Goal: Transaction & Acquisition: Purchase product/service

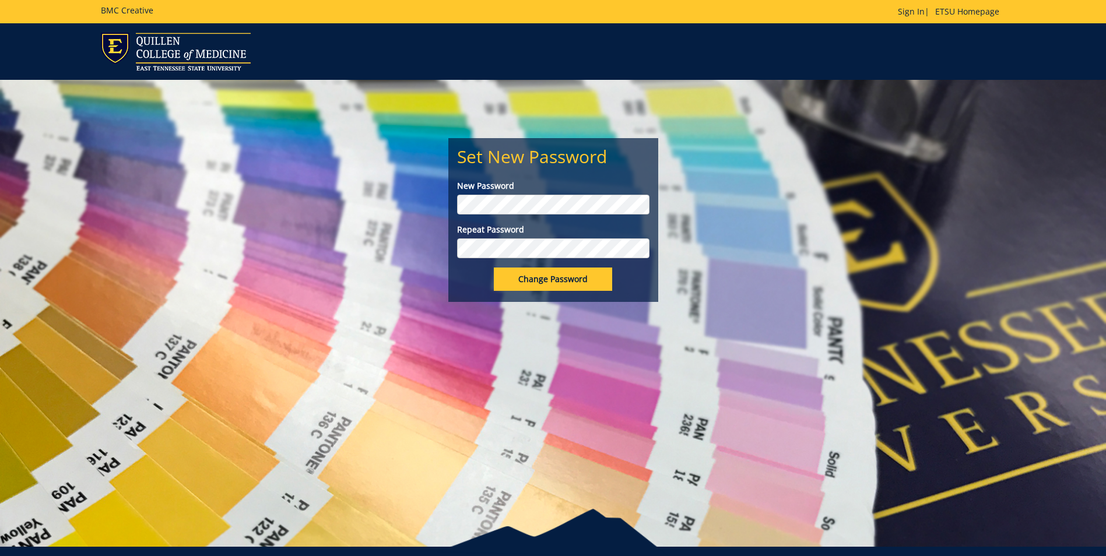
click at [494, 268] on input "Change Password" at bounding box center [553, 279] width 118 height 23
click at [565, 279] on input "Change Password" at bounding box center [553, 279] width 118 height 23
click at [546, 286] on input "Change Password" at bounding box center [553, 279] width 118 height 23
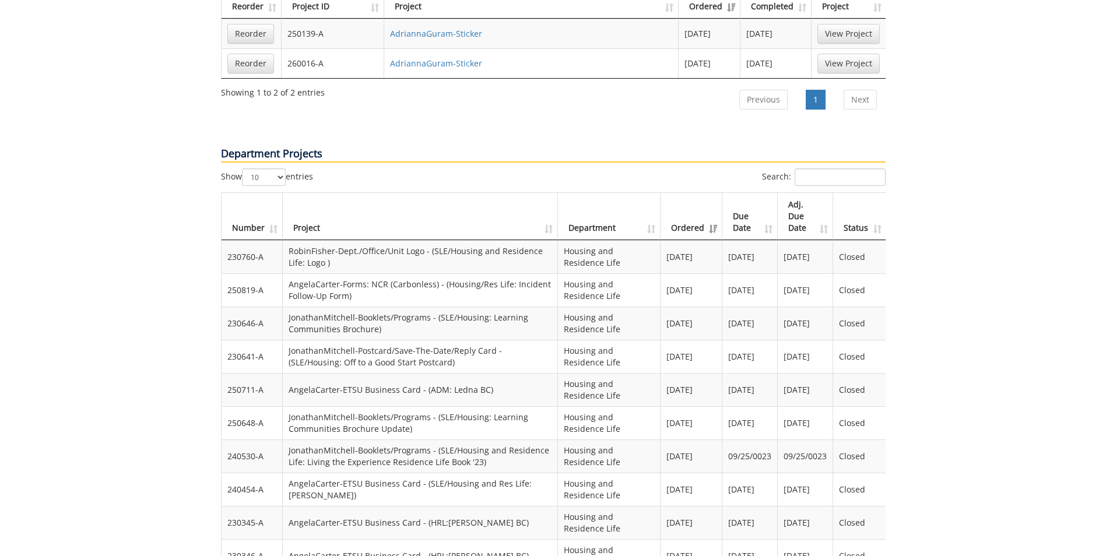
scroll to position [1166, 0]
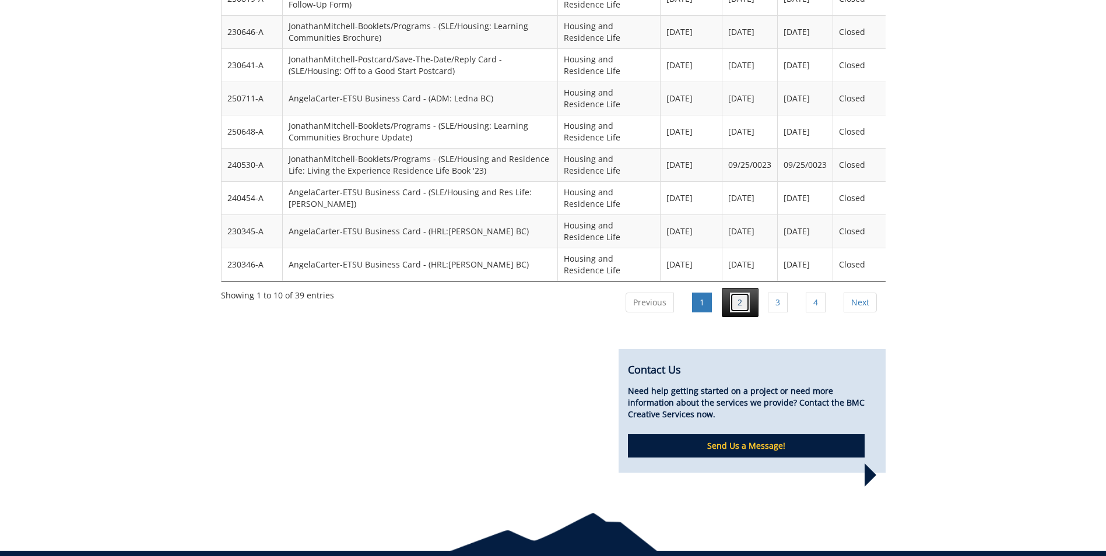
click at [740, 293] on link "2" at bounding box center [740, 303] width 20 height 20
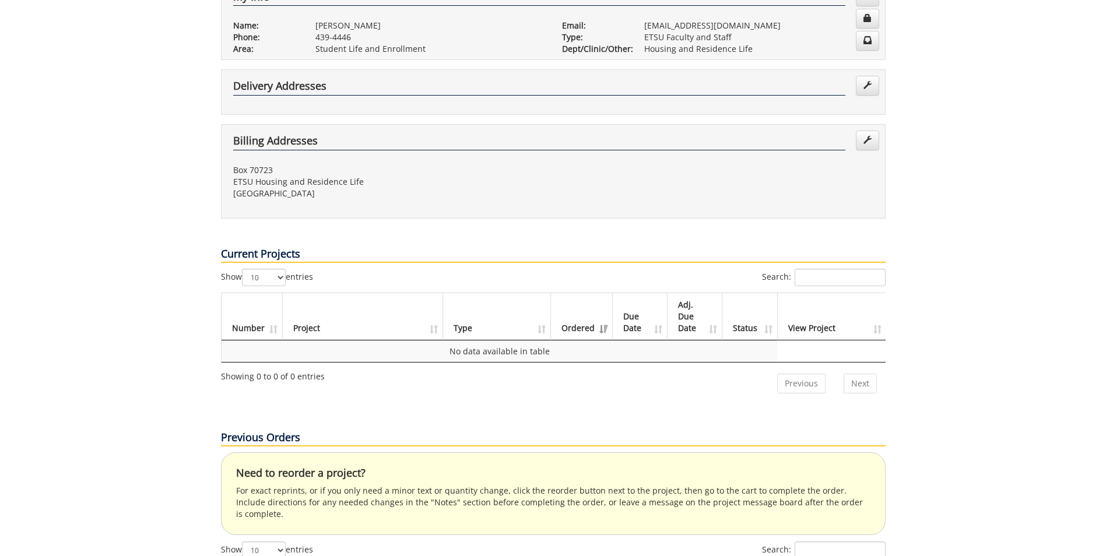
scroll to position [0, 0]
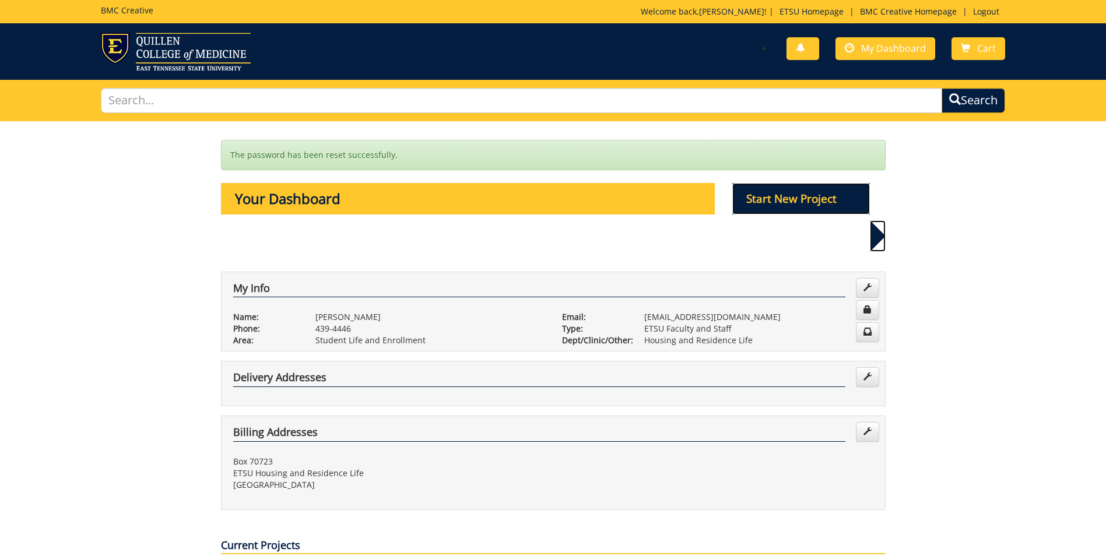
click at [798, 191] on p "Start New Project" at bounding box center [801, 198] width 138 height 31
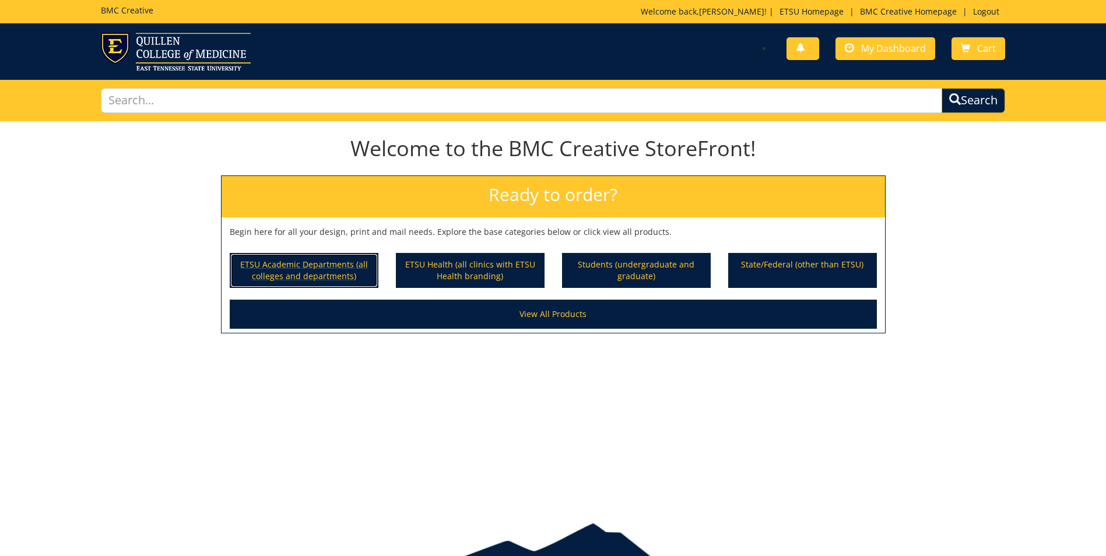
click at [324, 263] on p "ETSU Academic Departments (all colleges and departments)" at bounding box center [304, 270] width 146 height 33
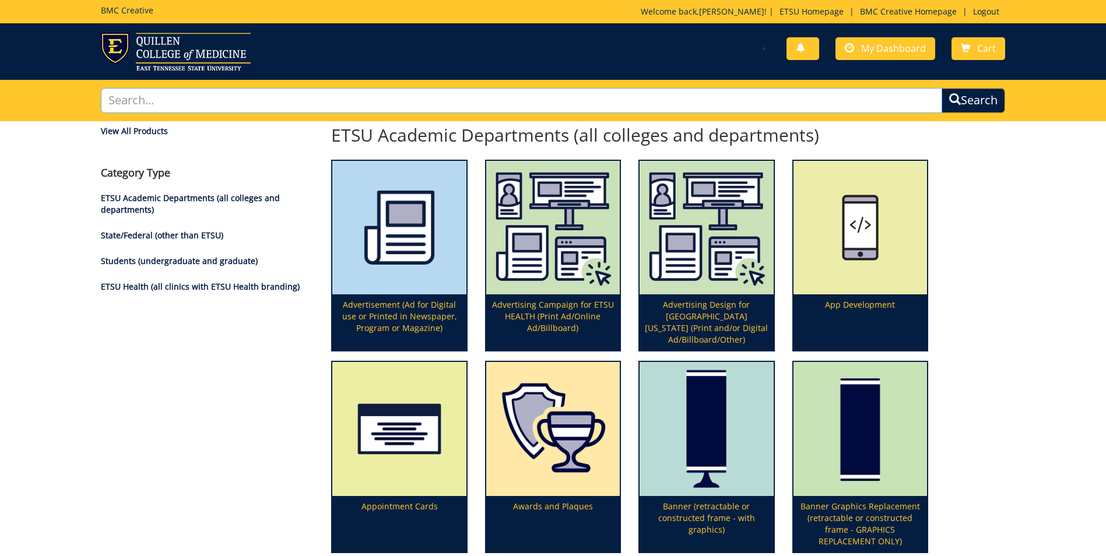
click at [424, 101] on input "text" at bounding box center [521, 100] width 841 height 25
type input "carbon copy"
click at [941, 88] on button "Search" at bounding box center [973, 100] width 64 height 25
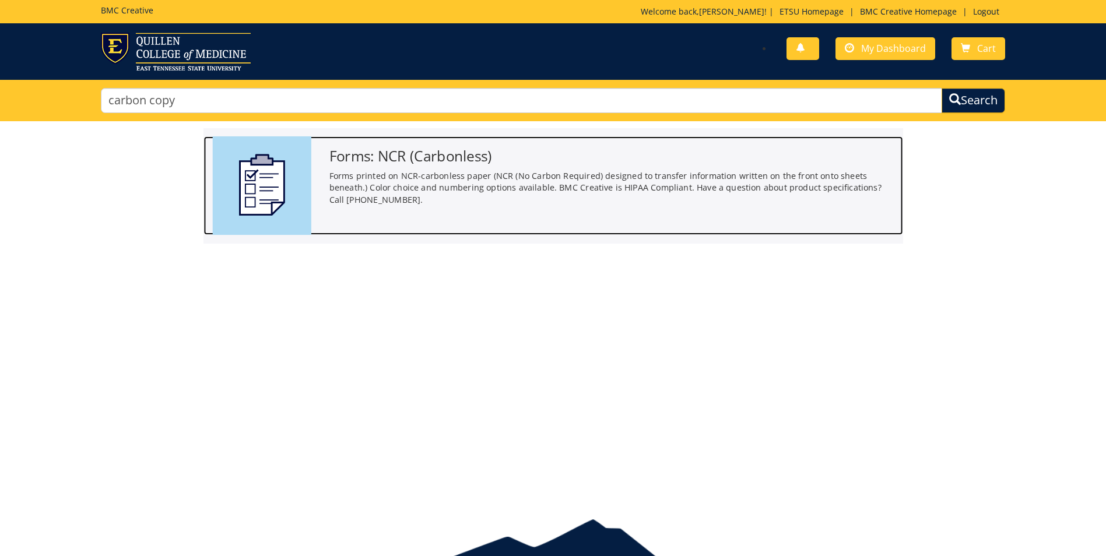
click at [300, 161] on img at bounding box center [261, 185] width 98 height 98
click at [311, 205] on div at bounding box center [261, 185] width 117 height 98
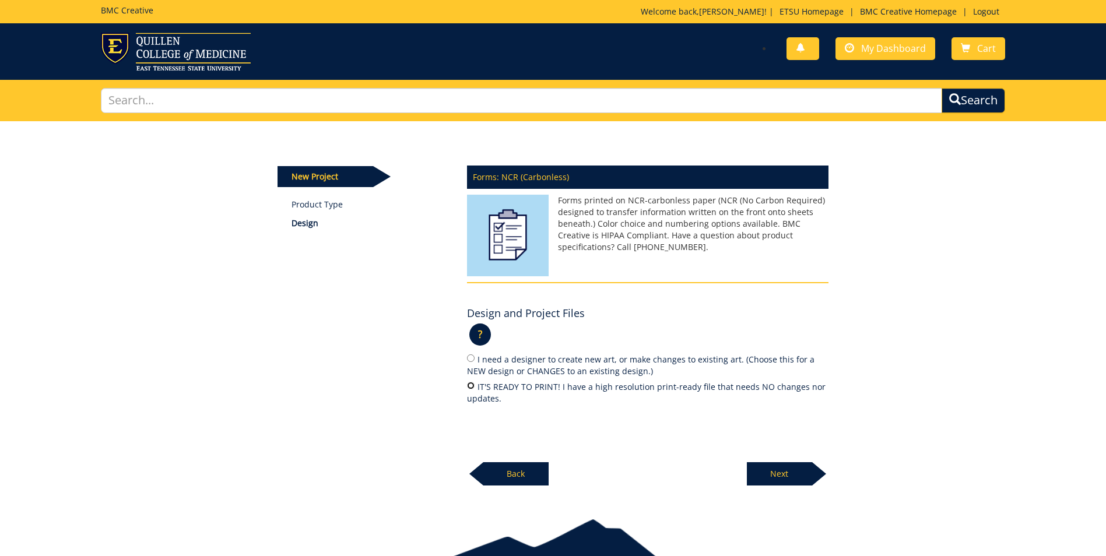
click at [473, 382] on input "IT'S READY TO PRINT! I have a high resolution print-ready file that needs NO ch…" at bounding box center [471, 386] width 8 height 8
radio input "true"
click at [780, 468] on p "Next" at bounding box center [779, 473] width 65 height 23
click at [473, 358] on input "I need a designer to create new art, or make changes to existing art. (Choose t…" at bounding box center [471, 358] width 8 height 8
radio input "true"
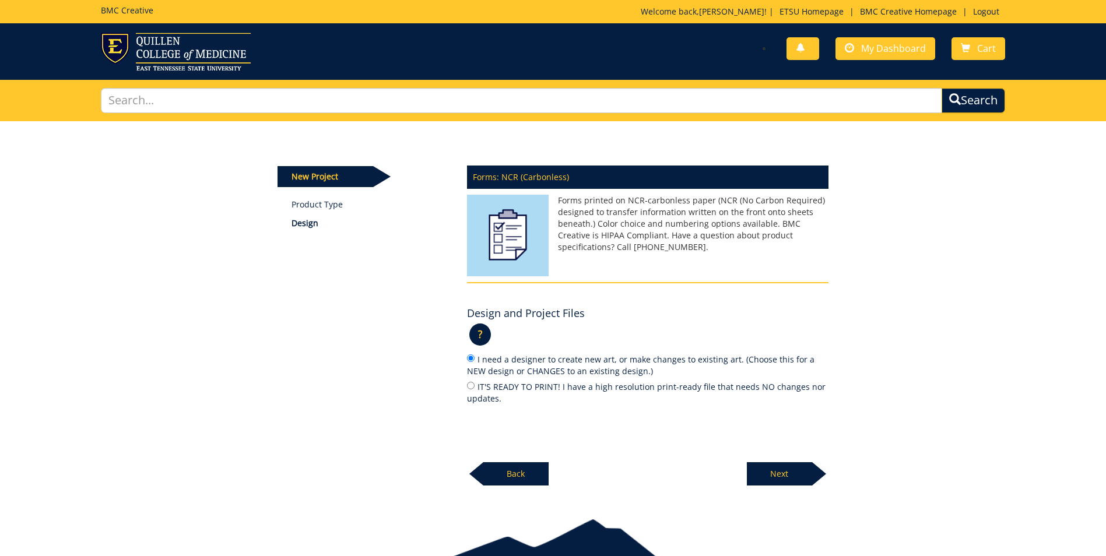
click at [778, 469] on p "Next" at bounding box center [779, 473] width 65 height 23
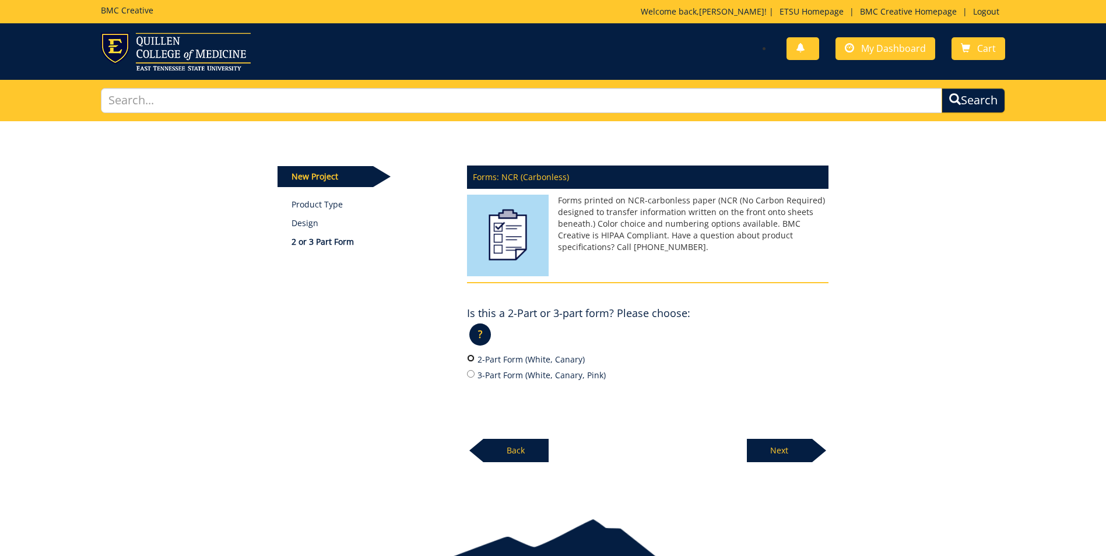
click at [471, 362] on input "2-Part Form (White, Canary)" at bounding box center [471, 358] width 8 height 8
radio input "true"
click at [792, 446] on p "Next" at bounding box center [779, 450] width 65 height 23
click at [468, 376] on input "Black Only" at bounding box center [471, 374] width 8 height 8
radio input "true"
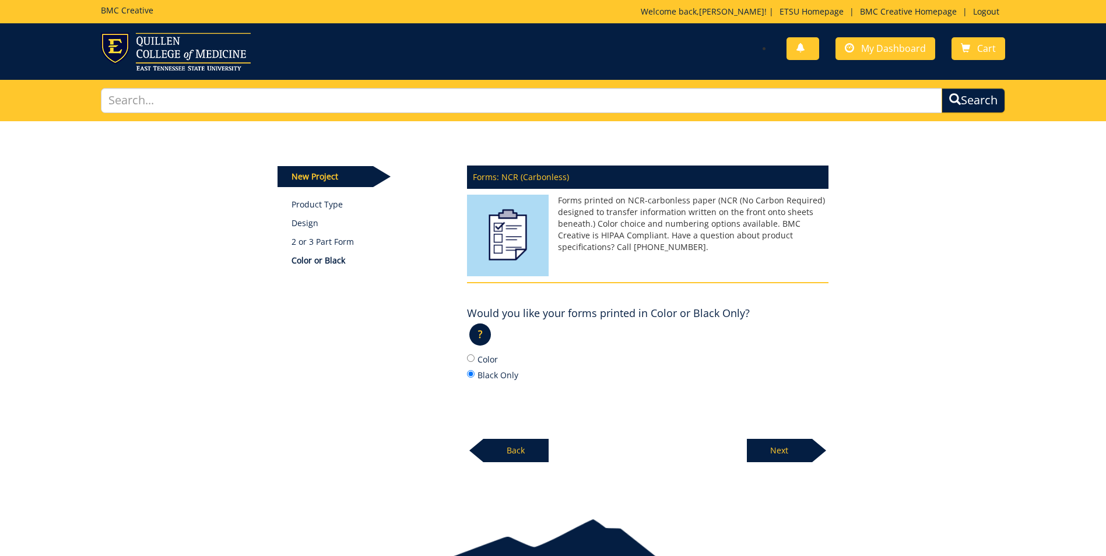
click at [772, 447] on p "Next" at bounding box center [779, 450] width 65 height 23
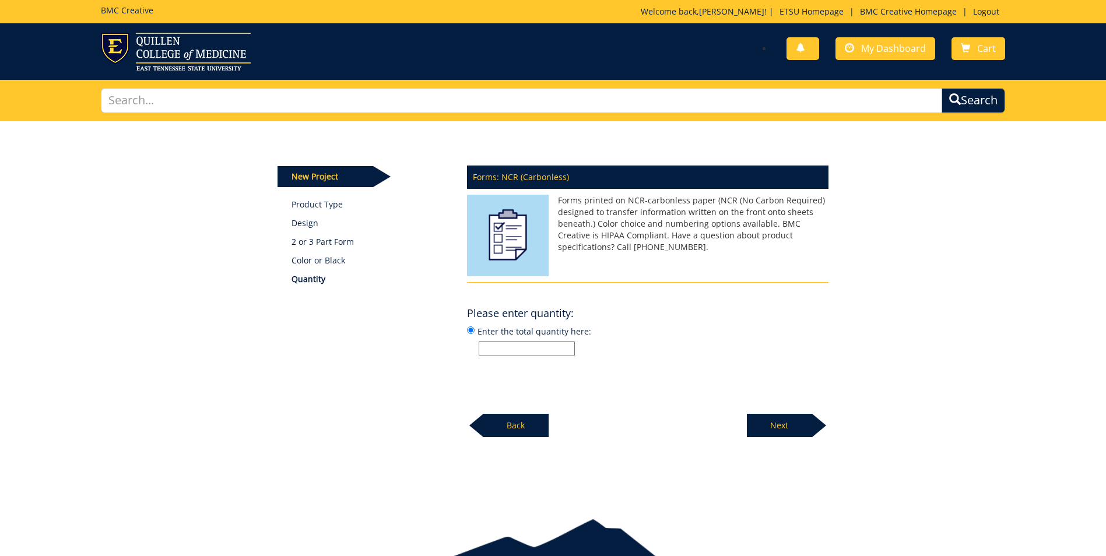
click at [506, 348] on input "Enter the total quantity here:" at bounding box center [526, 348] width 96 height 15
type input "2000"
click at [768, 275] on div at bounding box center [647, 270] width 361 height 23
click at [784, 424] on p "Next" at bounding box center [779, 425] width 65 height 23
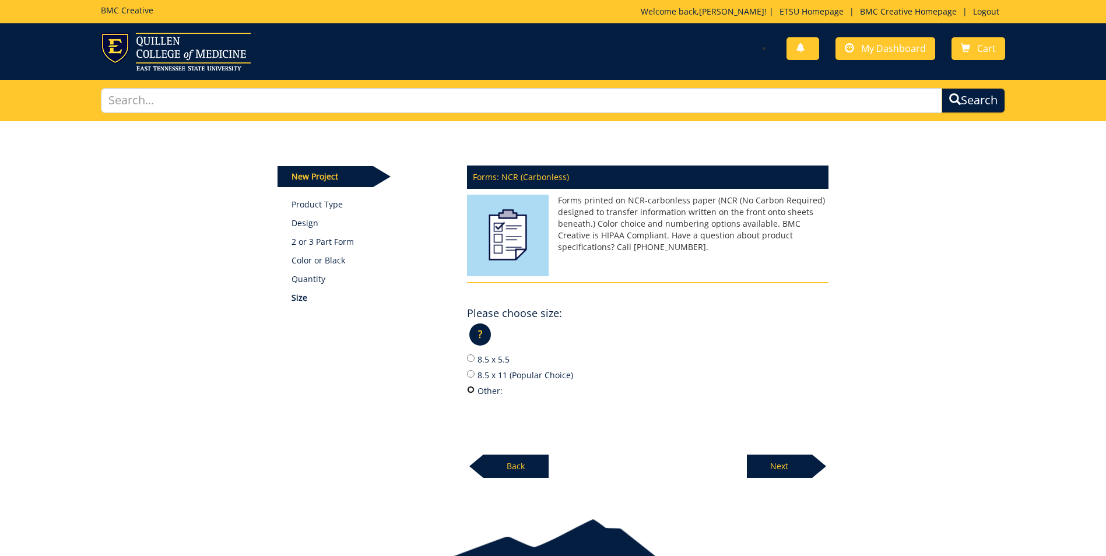
click at [470, 392] on input "Other:" at bounding box center [471, 390] width 8 height 8
radio input "true"
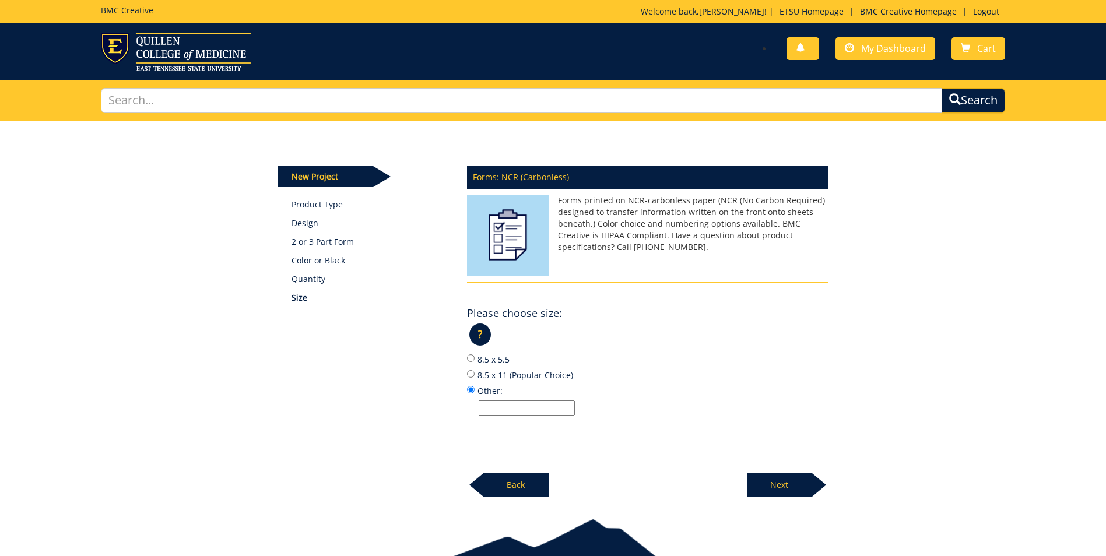
click at [507, 408] on input "Other:" at bounding box center [526, 407] width 96 height 15
click at [776, 476] on p "Next" at bounding box center [779, 484] width 65 height 23
drag, startPoint x: 508, startPoint y: 402, endPoint x: 437, endPoint y: 396, distance: 71.9
click at [437, 396] on div "New Project Product Type Design 2 or 3 Part Form Color or Black Quantity Size F…" at bounding box center [553, 308] width 568 height 375
type input "5" x 7""
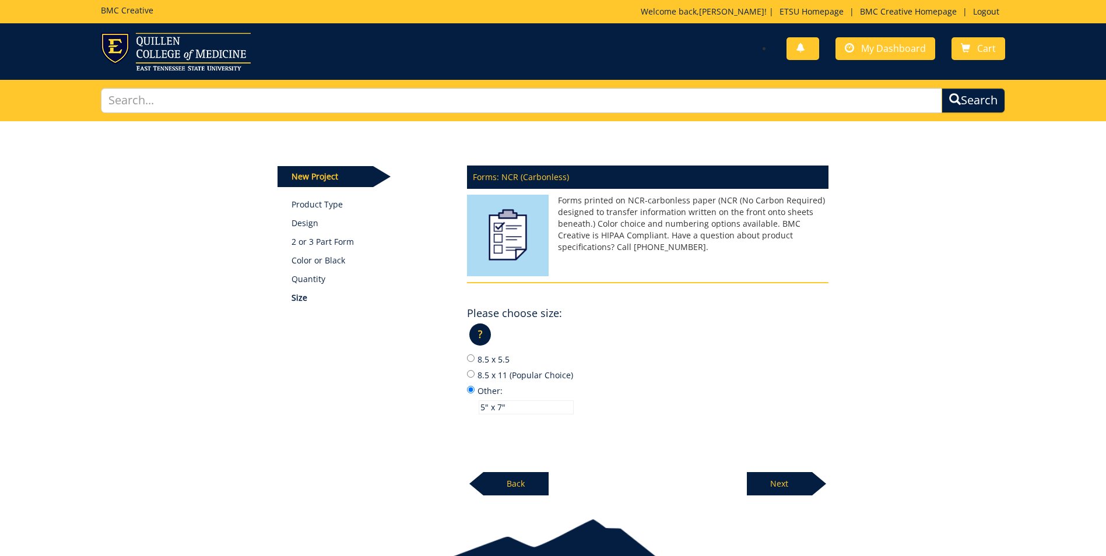
click at [789, 482] on p "Next" at bounding box center [779, 483] width 65 height 23
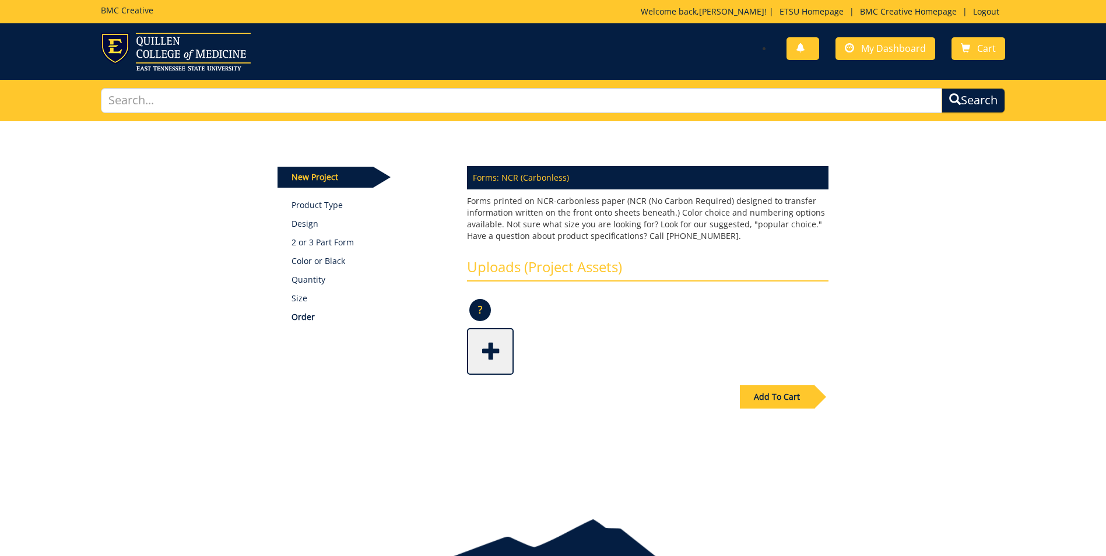
click at [480, 346] on span at bounding box center [491, 350] width 47 height 41
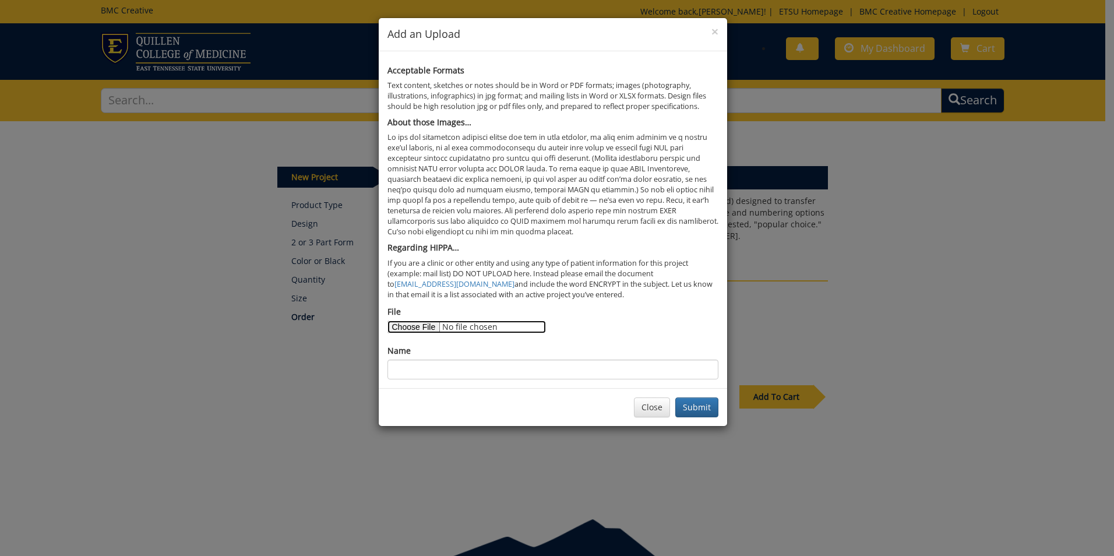
click at [421, 328] on input "File" at bounding box center [467, 327] width 159 height 13
type input "C:\fakepath\Staff Contact Template.pdf"
click at [447, 369] on input "Name" at bounding box center [553, 370] width 331 height 20
drag, startPoint x: 480, startPoint y: 370, endPoint x: 445, endPoint y: 368, distance: 35.6
click at [445, 368] on input "Staff Contact 4in x 6in" at bounding box center [553, 370] width 331 height 20
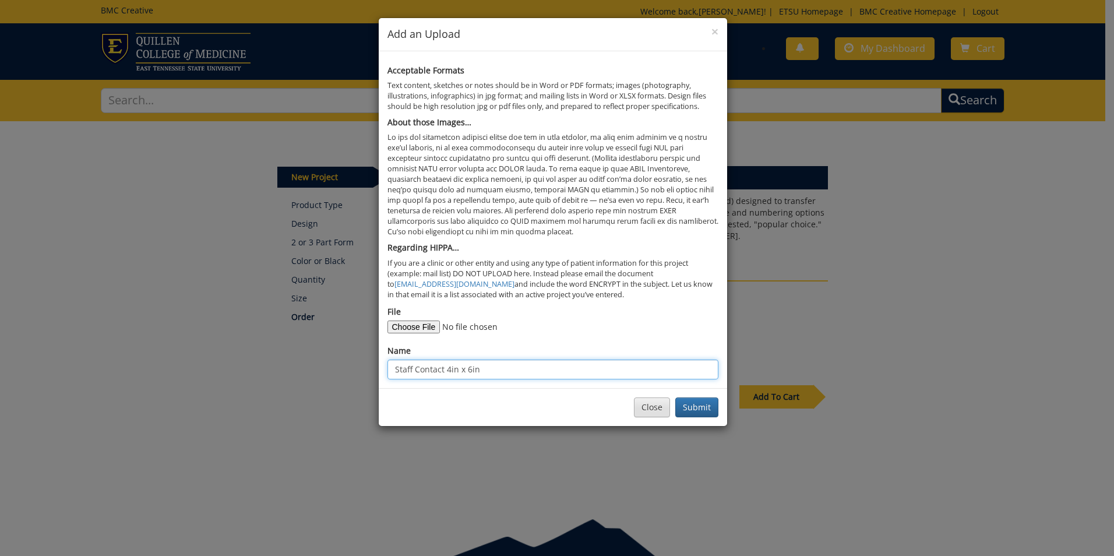
type input "Staff Contact 4in x 6in"
click at [649, 409] on button "Close" at bounding box center [652, 407] width 36 height 20
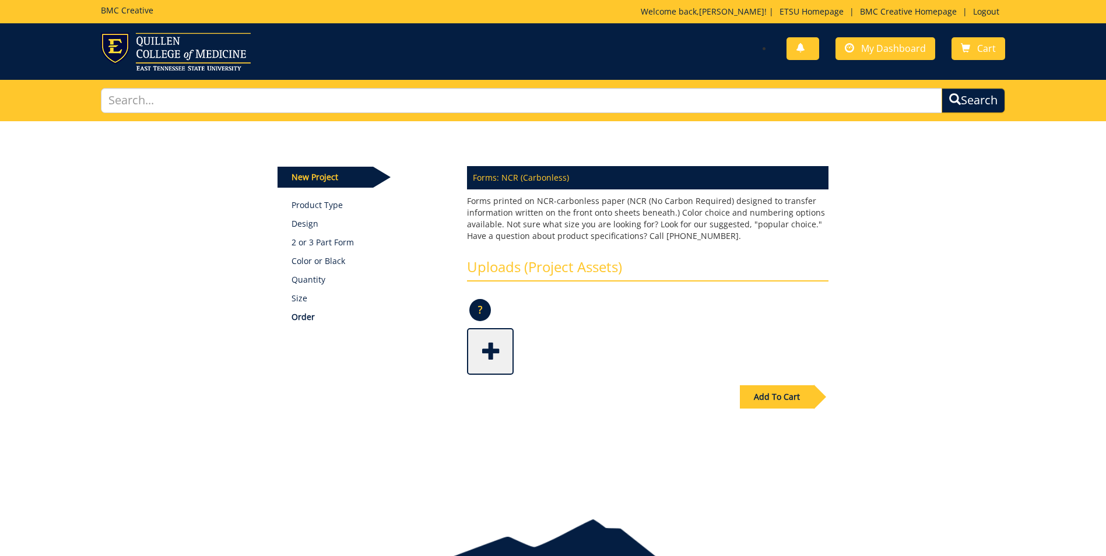
click at [485, 342] on span at bounding box center [491, 350] width 47 height 41
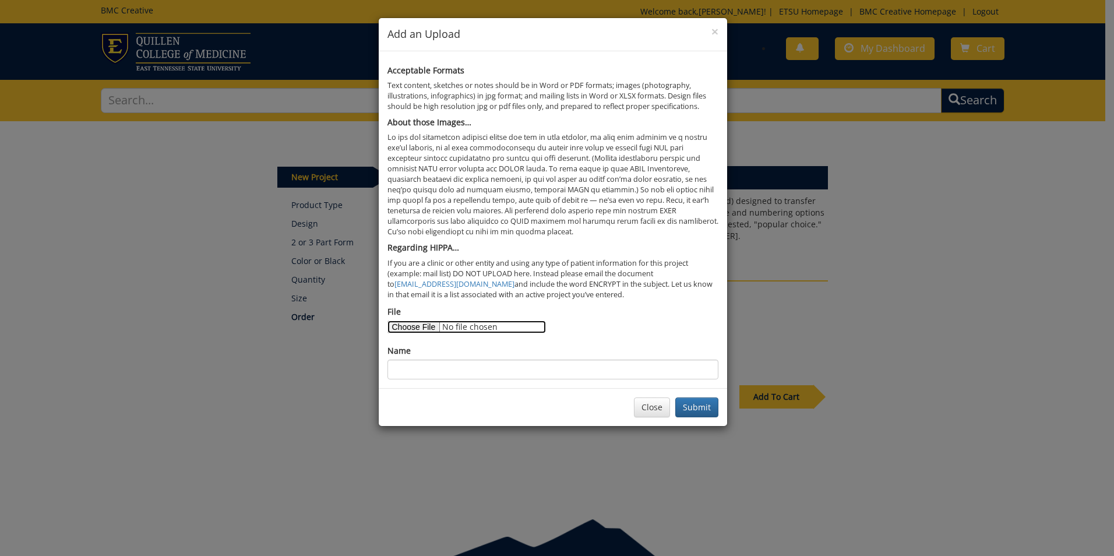
click at [417, 328] on input "File" at bounding box center [467, 327] width 159 height 13
type input "C:\fakepath\Staff Contact Template.pdf"
click at [457, 374] on input "Name" at bounding box center [553, 370] width 331 height 20
type input "Staff Contact 5in x 7in"
click at [699, 409] on button "Submit" at bounding box center [696, 407] width 43 height 20
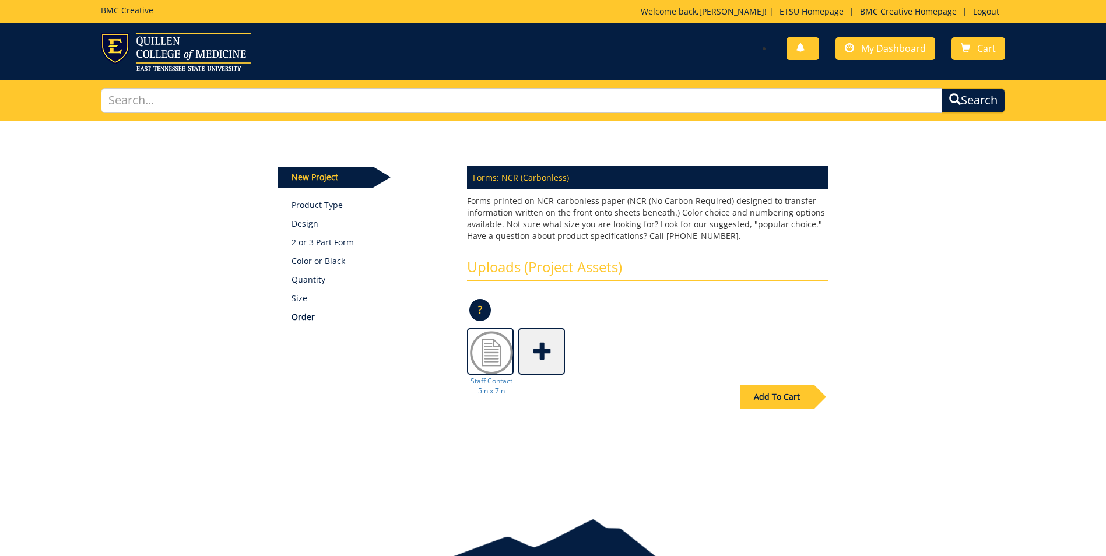
click at [785, 399] on div "Add To Cart" at bounding box center [777, 396] width 74 height 23
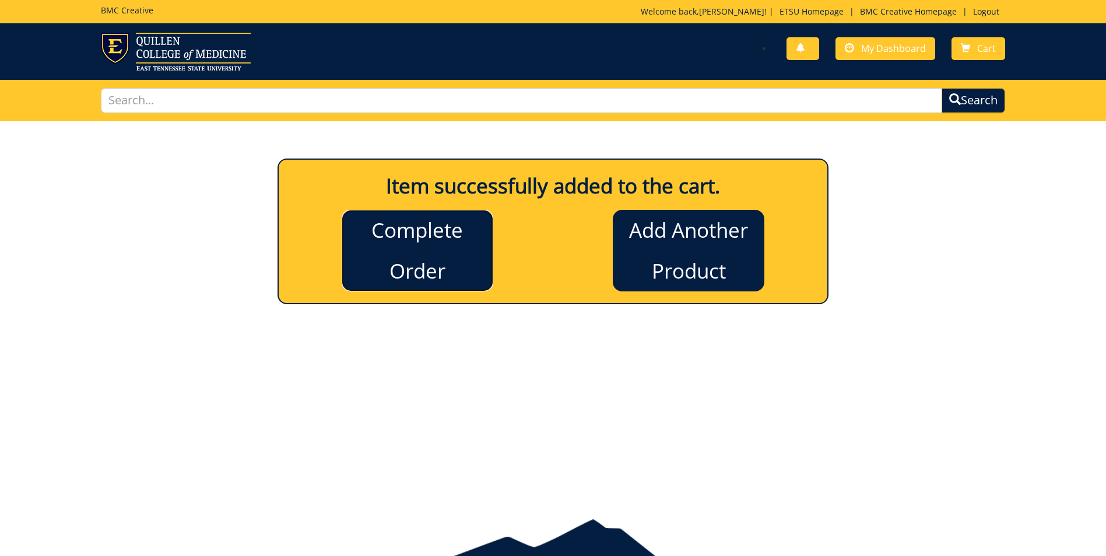
click at [415, 251] on link "Complete Order" at bounding box center [418, 251] width 152 height 82
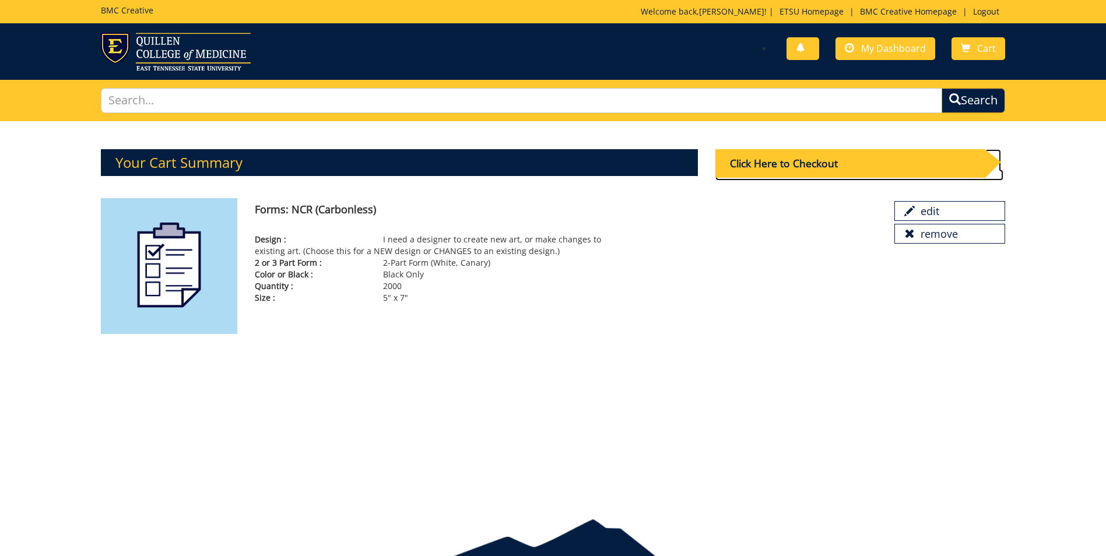
click at [786, 161] on div "Click Here to Checkout" at bounding box center [849, 163] width 269 height 29
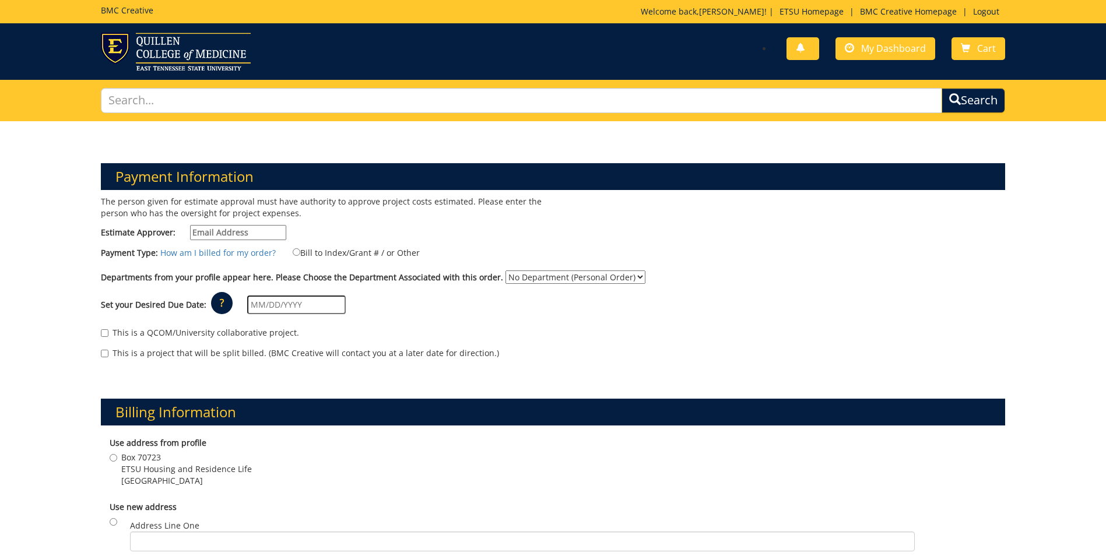
click at [206, 233] on input "Estimate Approver:" at bounding box center [238, 232] width 96 height 15
type input "[EMAIL_ADDRESS][DOMAIN_NAME]"
click at [361, 226] on div "The person given for estimate approval must have authority to approve project c…" at bounding box center [322, 221] width 460 height 50
click at [293, 251] on input "Bill to Index/Grant # / or Other" at bounding box center [297, 252] width 8 height 8
radio input "true"
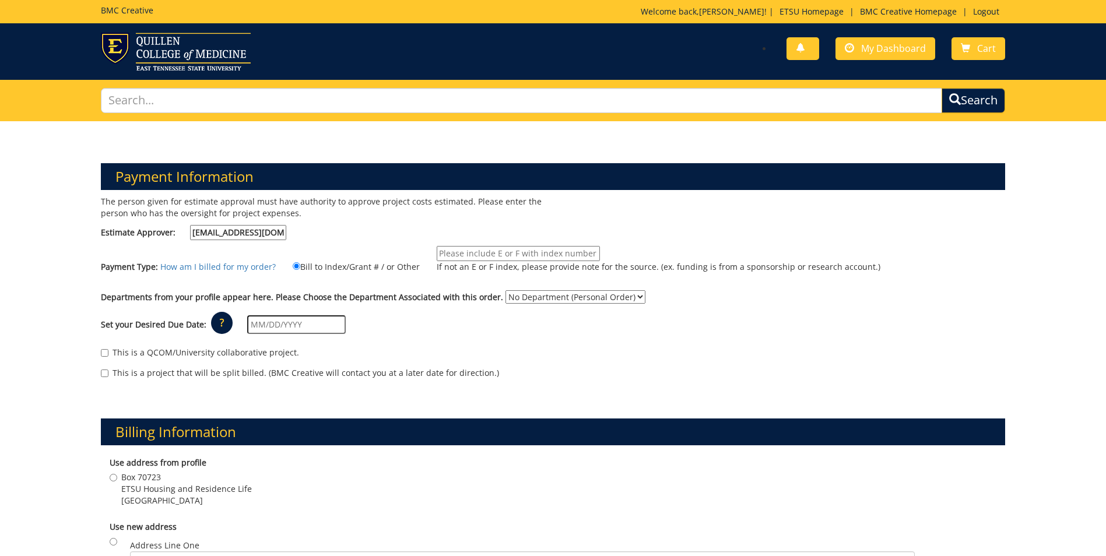
click at [483, 253] on input "If not an E or F index, please provide note for the source. (ex. funding is fro…" at bounding box center [518, 253] width 163 height 15
type input "E50780"
click at [406, 244] on div "The person given for estimate approval must have authority to approve project c…" at bounding box center [322, 221] width 460 height 50
click at [509, 299] on select "No Department (Personal Order) Housing and Residence Life" at bounding box center [575, 296] width 140 height 13
select select "97"
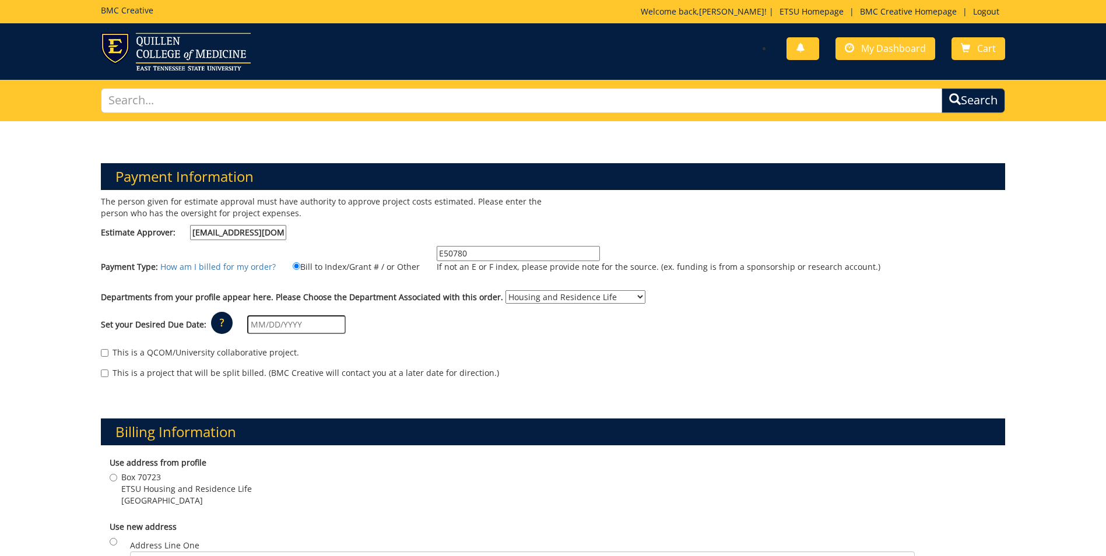
click at [505, 290] on select "No Department (Personal Order) Housing and Residence Life" at bounding box center [575, 296] width 140 height 13
click at [254, 325] on input "text" at bounding box center [296, 324] width 98 height 19
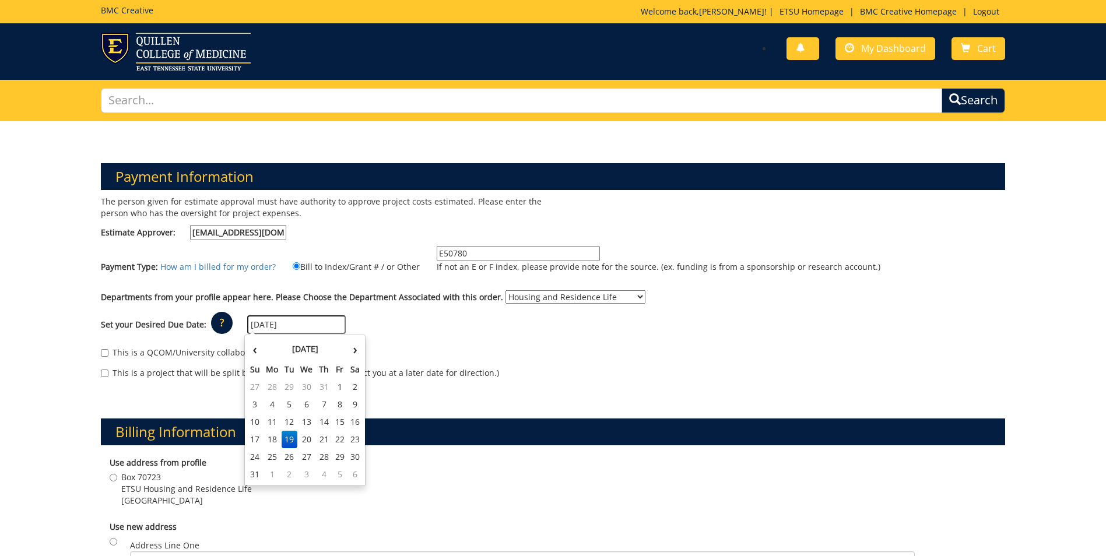
type input "[DATE]"
click at [495, 347] on div "This is a QCOM/University collaborative project." at bounding box center [553, 355] width 904 height 17
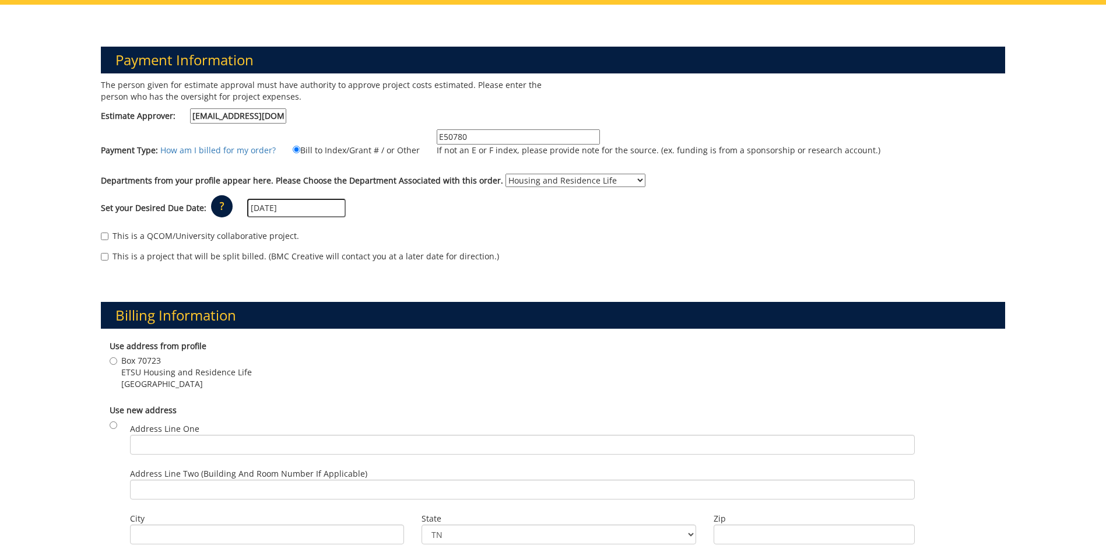
scroll to position [291, 0]
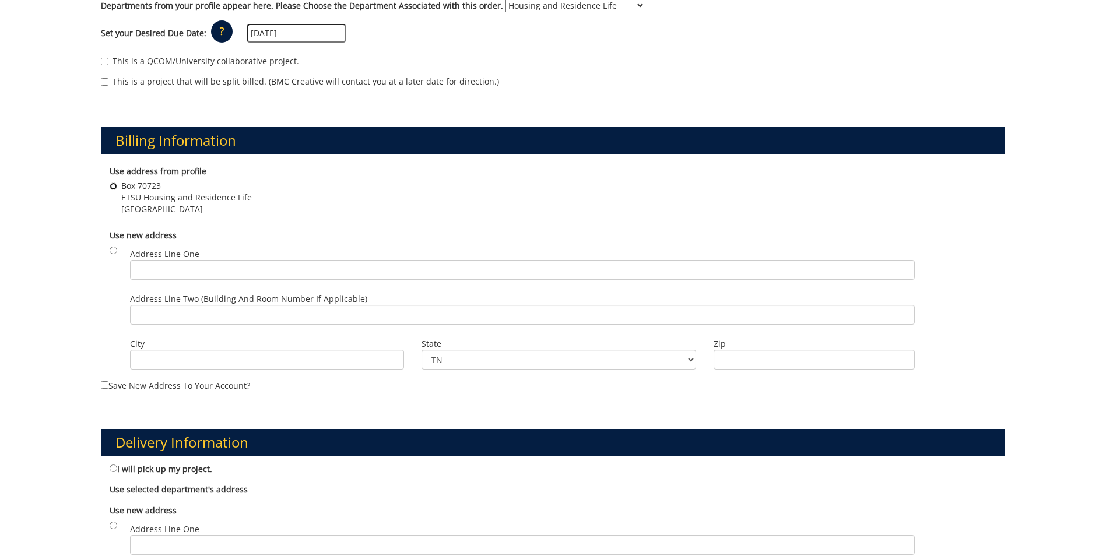
click at [114, 183] on input "Box 70723 ETSU Housing and Residence Life Johnson City , TN 37614" at bounding box center [114, 186] width 8 height 8
radio input "true"
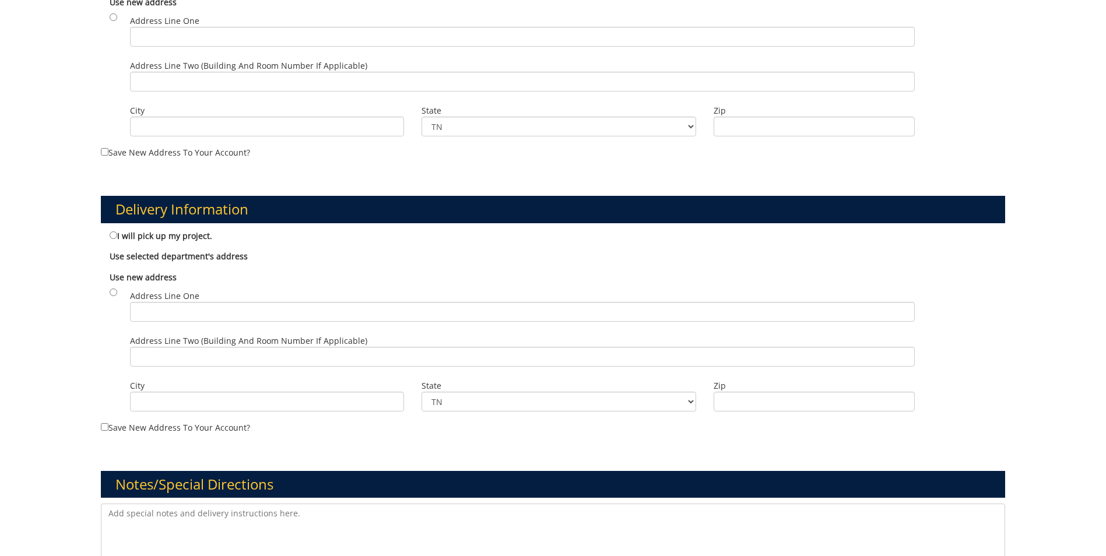
scroll to position [641, 0]
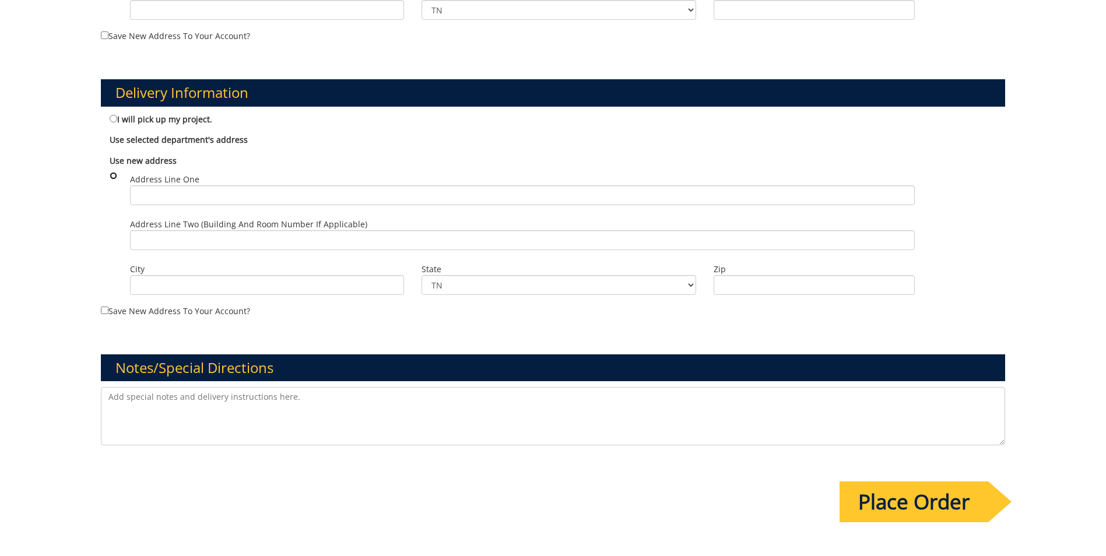
click at [116, 174] on input "radio" at bounding box center [114, 176] width 8 height 8
radio input "true"
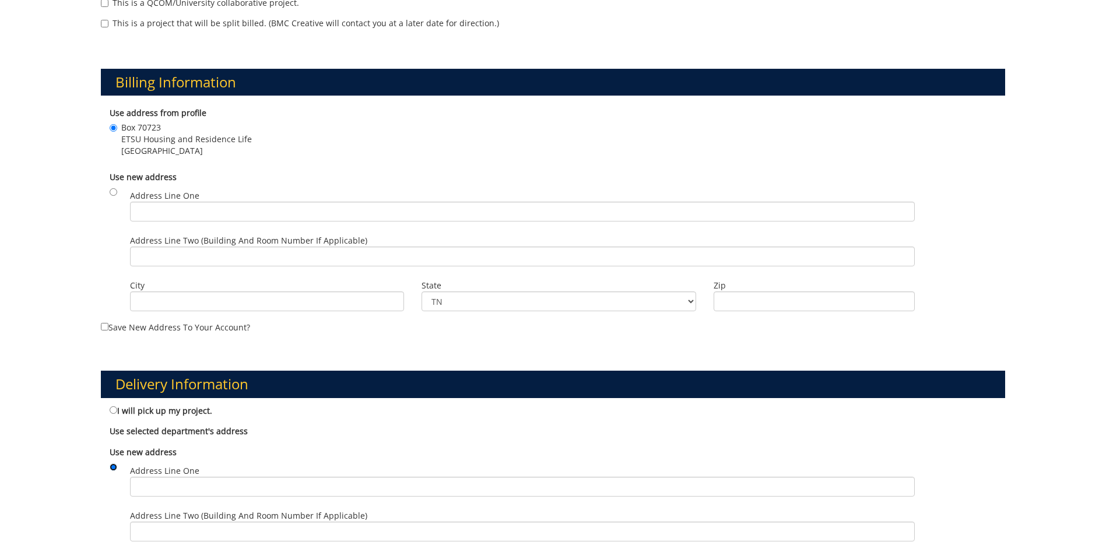
scroll to position [408, 0]
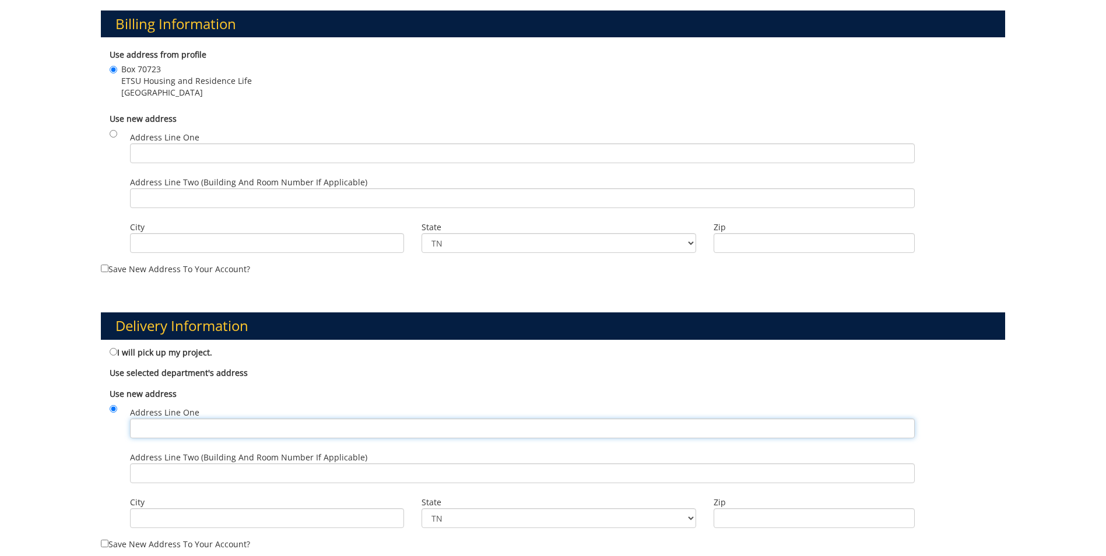
click at [177, 432] on input "Address Line One" at bounding box center [522, 428] width 784 height 20
type input "Box 70723"
type input "Johnson City"
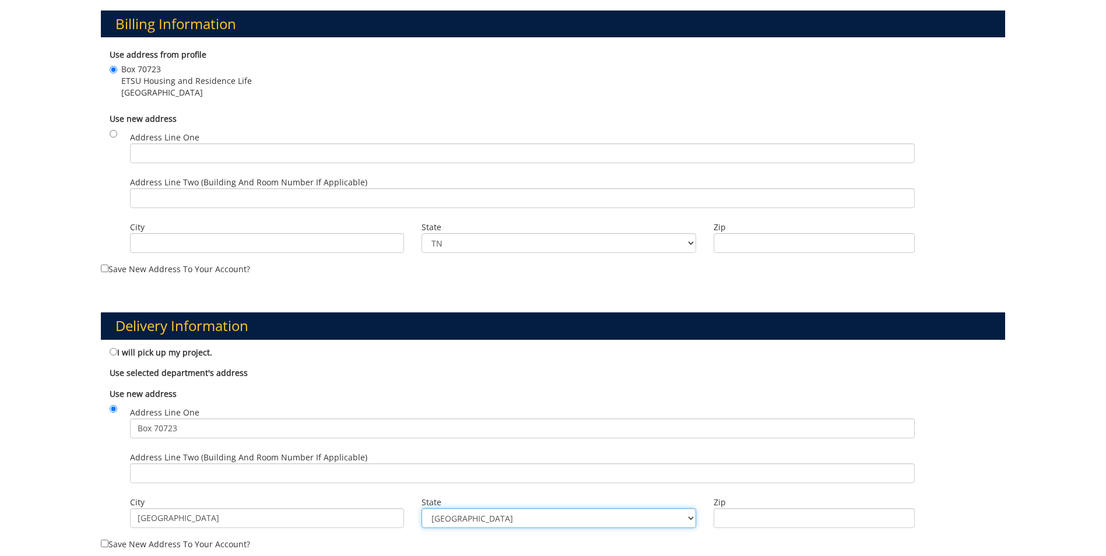
click at [448, 520] on select "TN AL AK AS AZ AR CA CO CT DE DC FM FL GA GU HI ID IL IN IA KS KY LA ME MH MD M…" at bounding box center [558, 518] width 274 height 20
select select "1"
click at [421, 508] on select "TN AL AK AS AZ AR CA CO CT DE DC FM FL GA GU HI ID IL IN IA KS KY LA ME MH MD M…" at bounding box center [558, 518] width 274 height 20
click at [775, 515] on input "Zip" at bounding box center [813, 518] width 201 height 20
type input "37614"
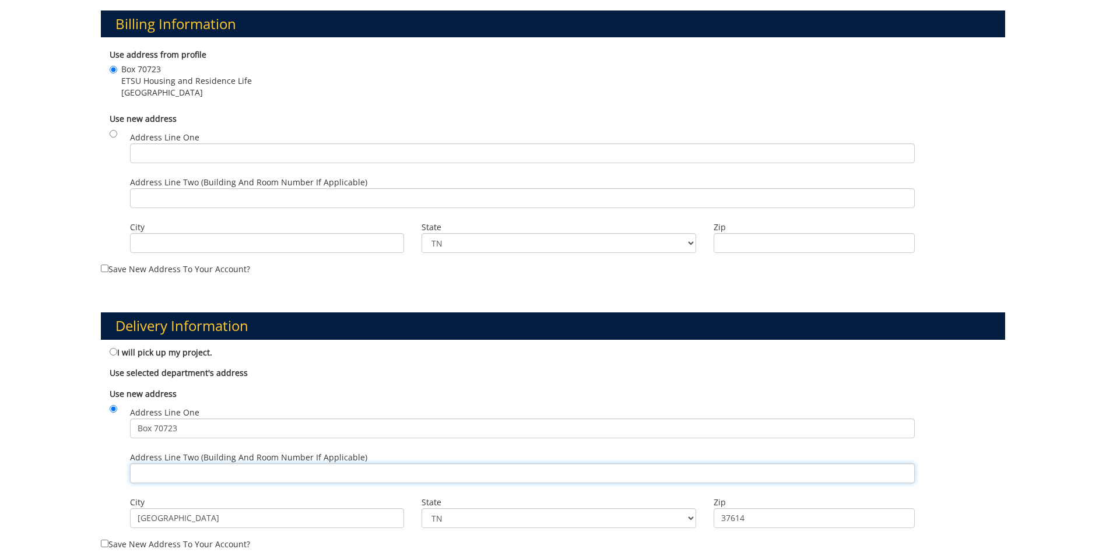
click at [168, 478] on input "Address Line Two (Building and Room Number if applicable)" at bounding box center [522, 473] width 784 height 20
type input "Housing and Residence Life ([PERSON_NAME] Center, Suite 226)"
click at [97, 447] on div "Delivery Information I will pick up my project. Use selected department's addre…" at bounding box center [552, 421] width 921 height 275
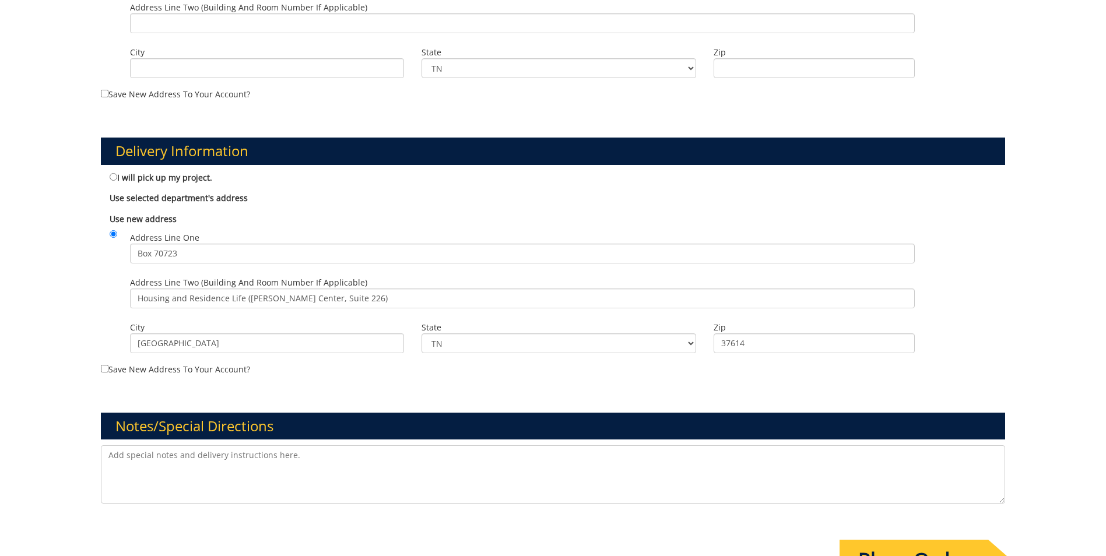
scroll to position [699, 0]
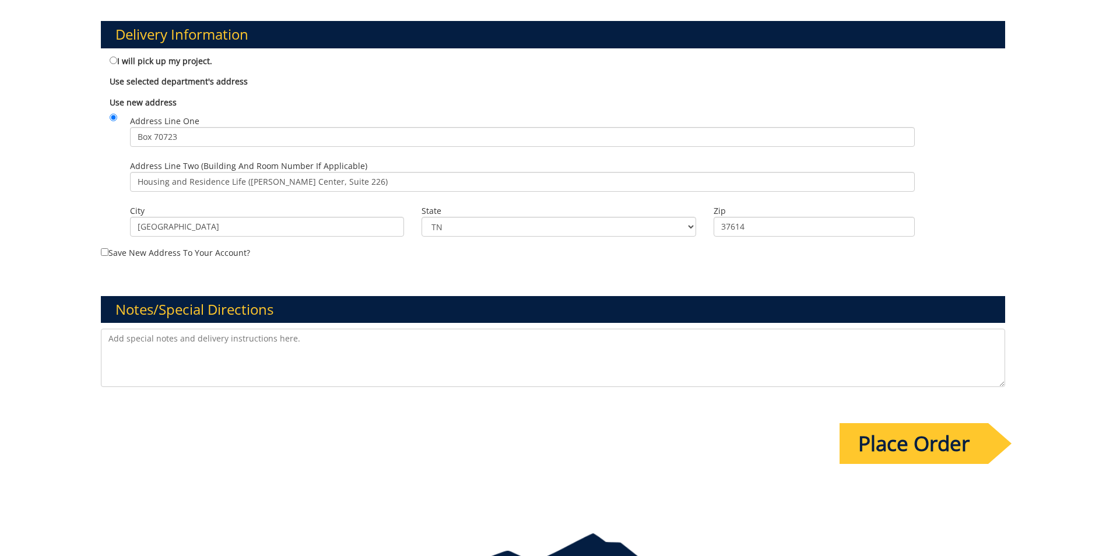
click at [146, 360] on textarea at bounding box center [553, 358] width 904 height 58
type textarea "Thank you so much for doing this project for us!"
click at [935, 444] on input "Place Order" at bounding box center [913, 443] width 149 height 41
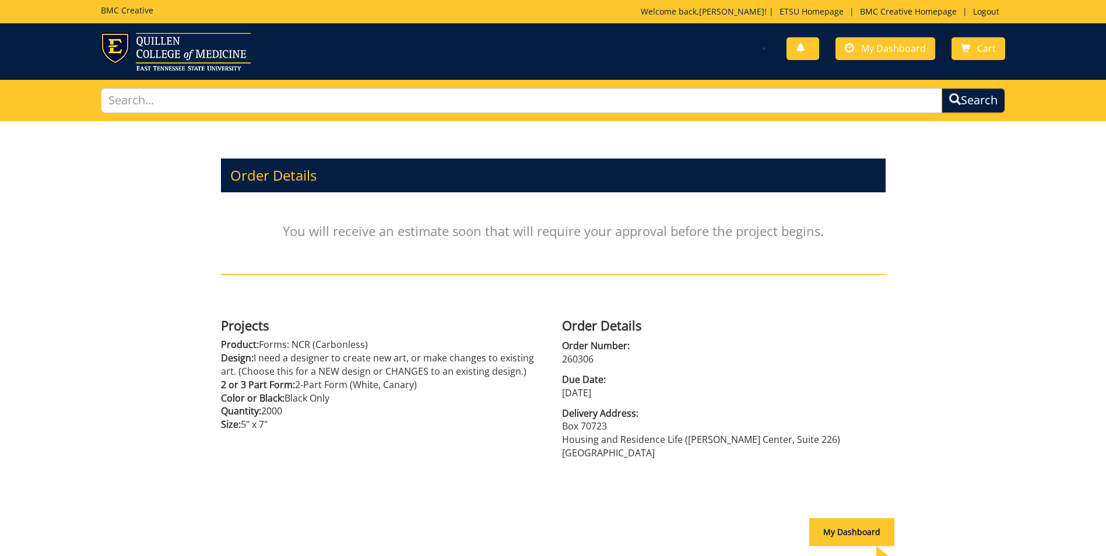
click at [97, 276] on div "Order Details You will receive an estimate soon that will require your approval…" at bounding box center [553, 347] width 1106 height 453
